Goal: Find specific page/section: Find specific page/section

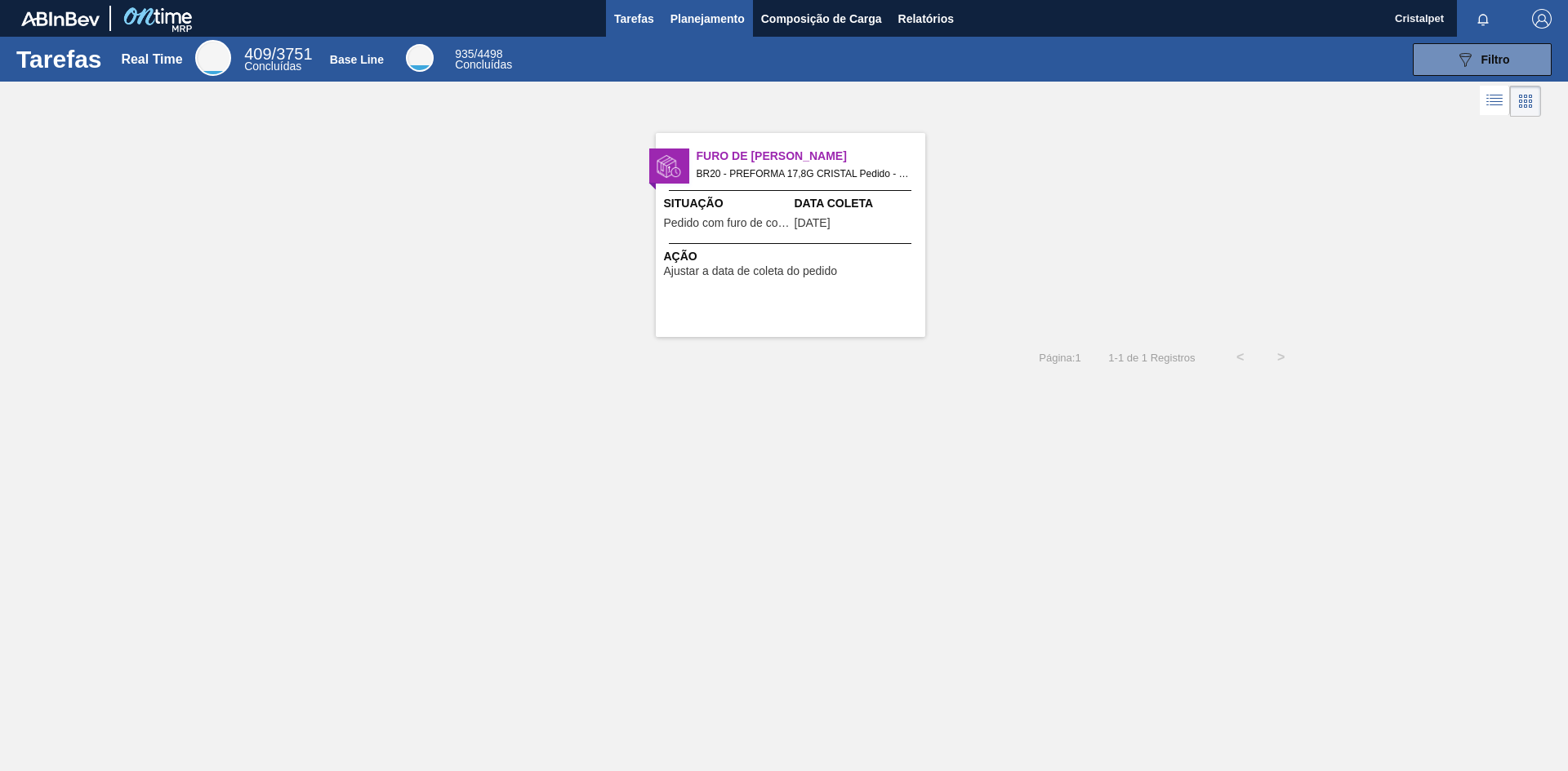
click at [695, 20] on span "Planejamento" at bounding box center [707, 18] width 74 height 19
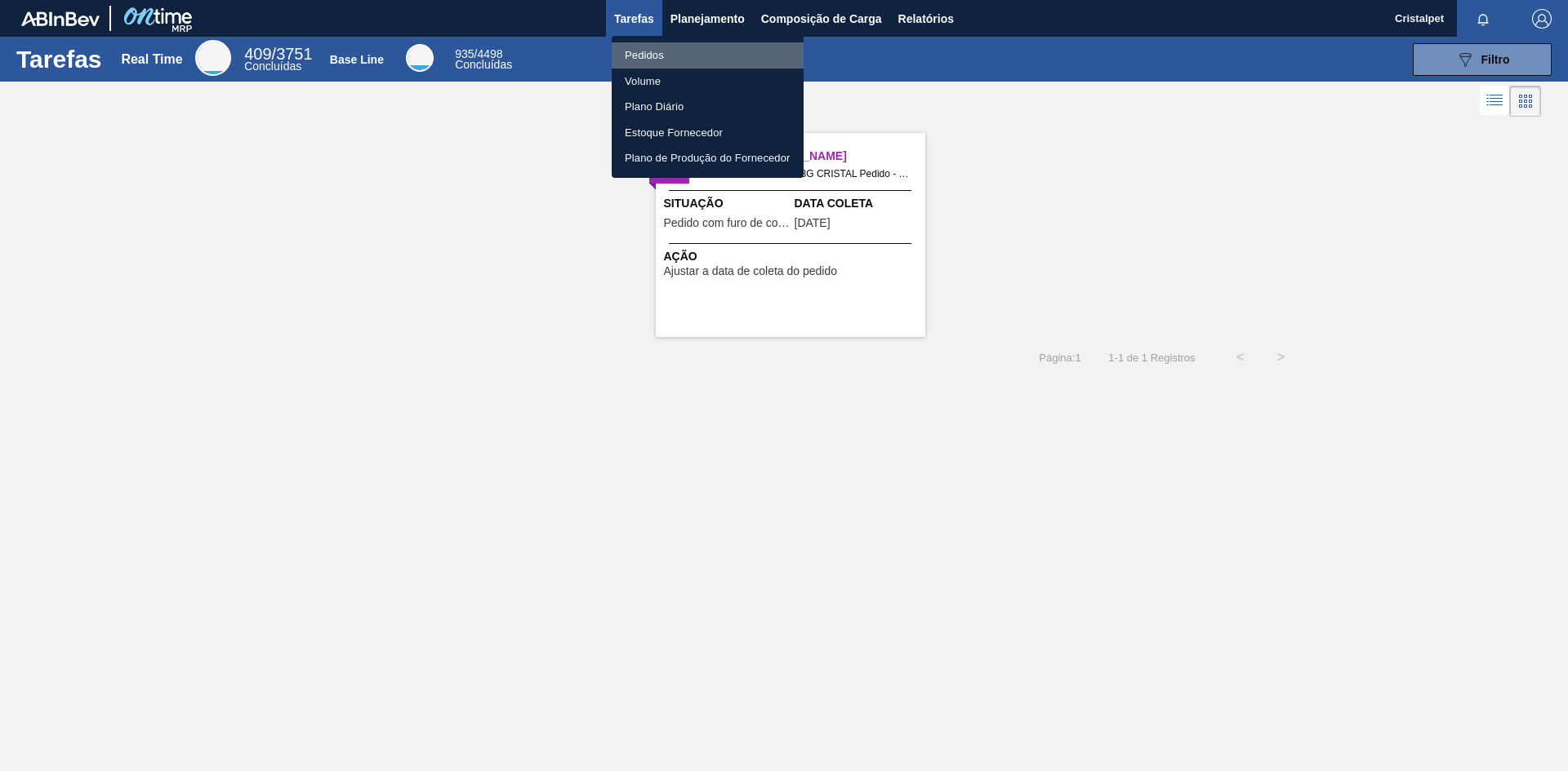
click at [651, 53] on li "Pedidos" at bounding box center [707, 55] width 192 height 26
